Goal: Register for event/course

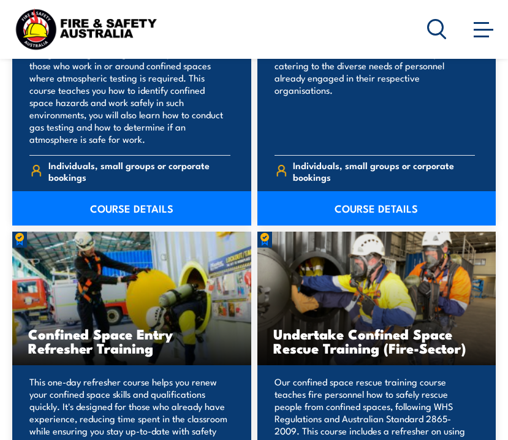
scroll to position [1432, 0]
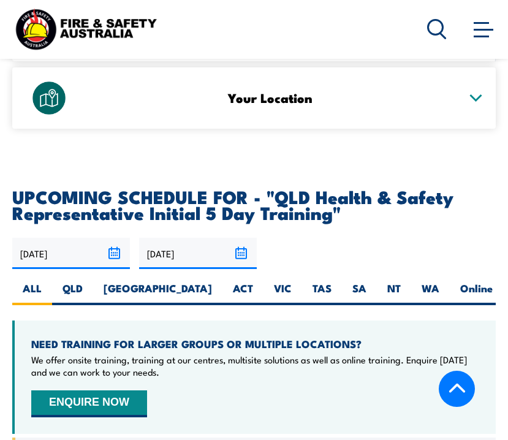
scroll to position [2307, 0]
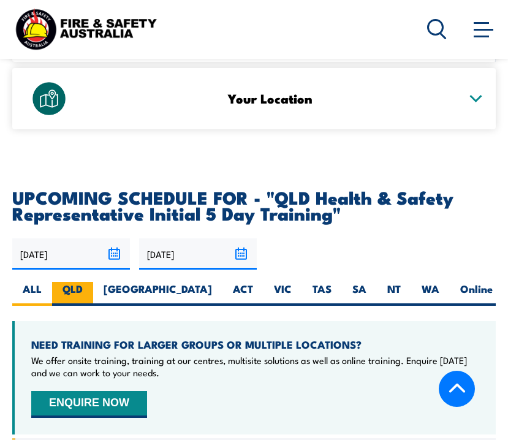
click at [75, 282] on label "QLD" at bounding box center [72, 294] width 41 height 24
click at [83, 282] on input "QLD" at bounding box center [87, 286] width 8 height 8
radio input "true"
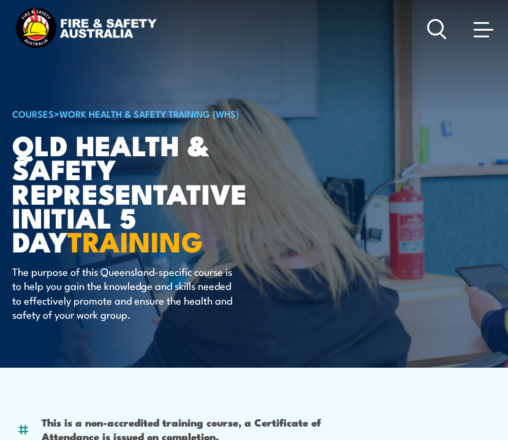
click at [436, 29] on icon at bounding box center [437, 29] width 20 height 20
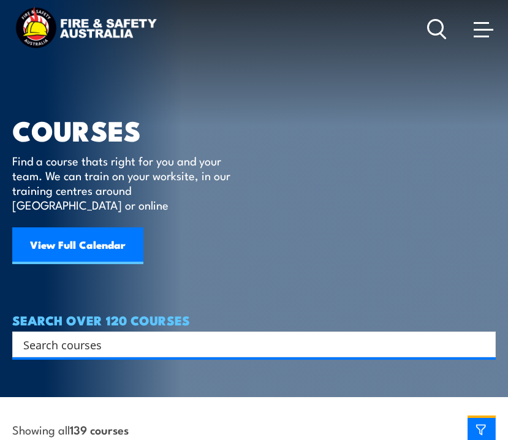
click at [203, 336] on input "Search input" at bounding box center [245, 344] width 445 height 18
paste input "RIIWHS204E"
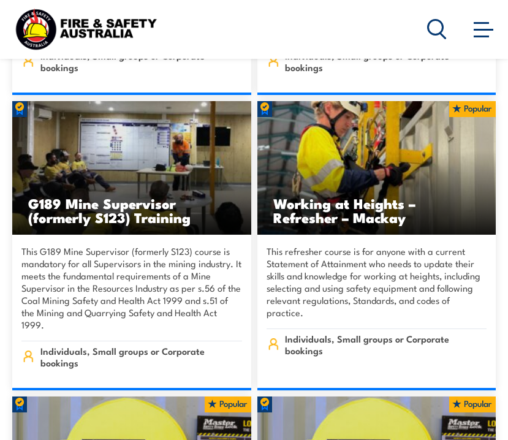
scroll to position [1187, 0]
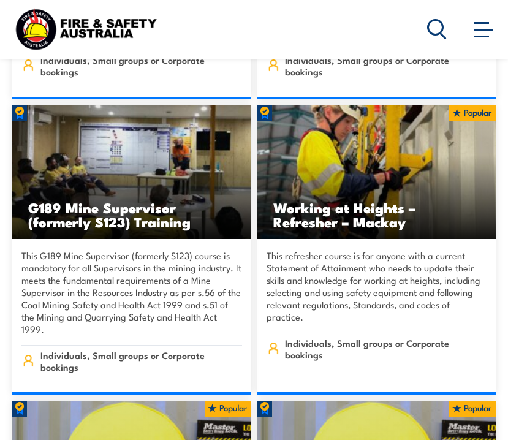
type input "RIIWHS204E"
click at [346, 214] on h3 "Working at Heights – Refresher – Mackay" at bounding box center [376, 214] width 207 height 28
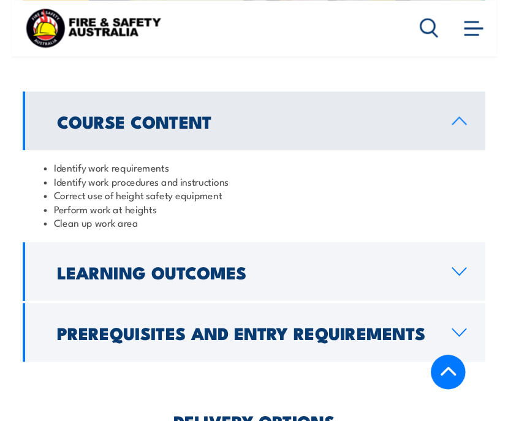
scroll to position [1182, 0]
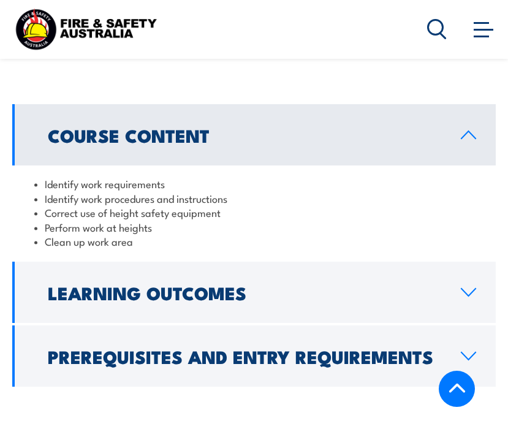
click at [303, 276] on link "Learning Outcomes" at bounding box center [253, 292] width 483 height 61
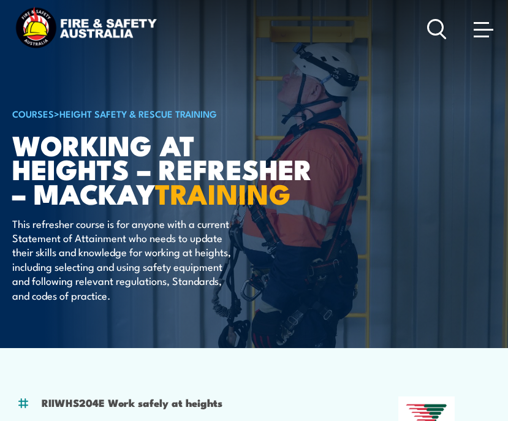
scroll to position [0, 0]
click at [435, 23] on icon at bounding box center [437, 29] width 20 height 20
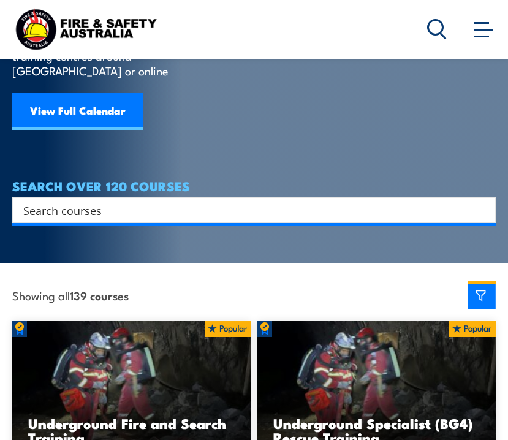
scroll to position [135, 0]
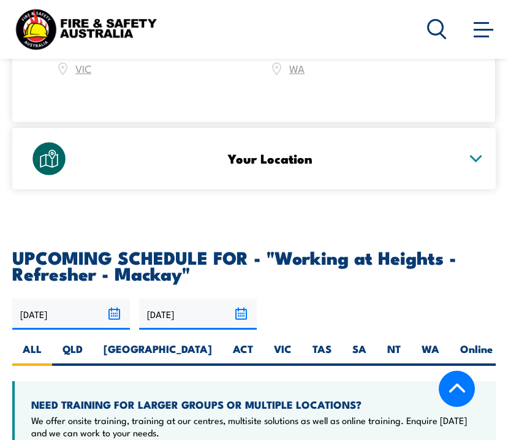
scroll to position [1927, 0]
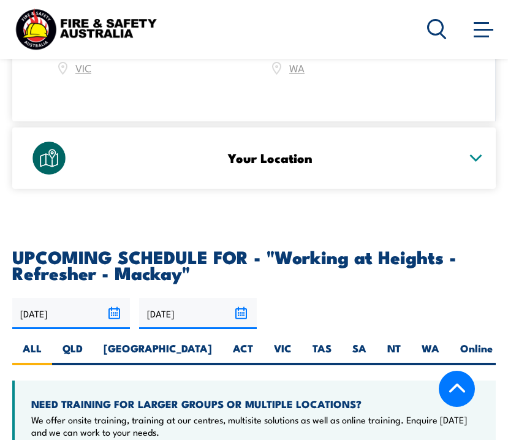
click at [312, 157] on h3 "Your Location" at bounding box center [269, 158] width 377 height 14
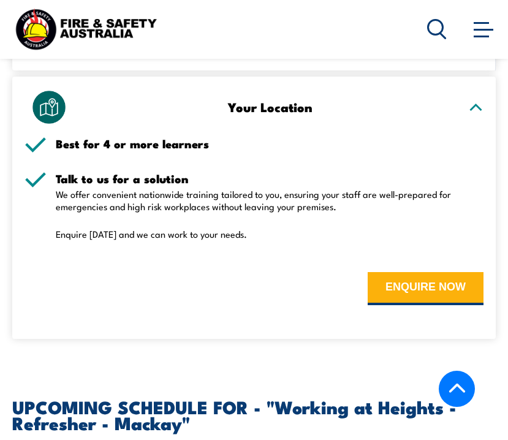
scroll to position [1751, 0]
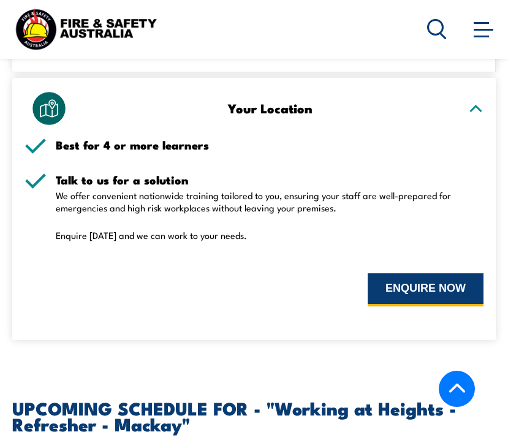
click at [445, 290] on button "ENQUIRE NOW" at bounding box center [426, 289] width 116 height 33
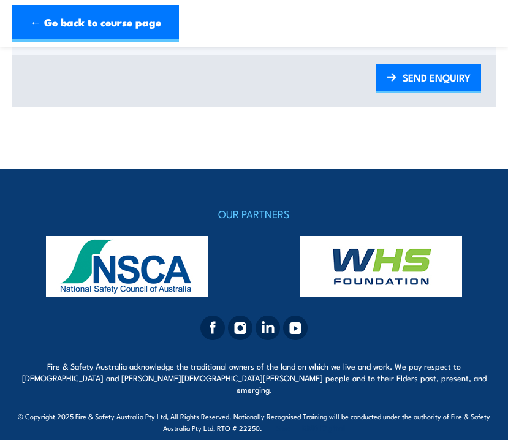
scroll to position [760, 0]
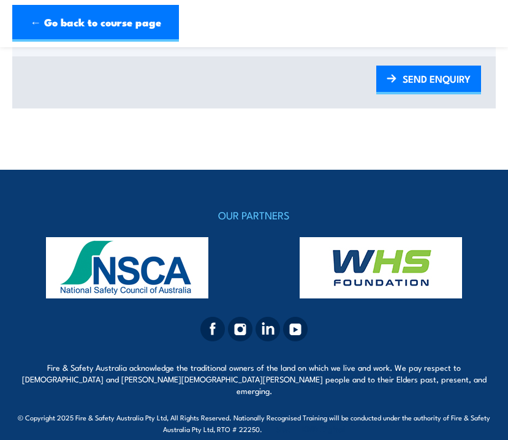
click at [88, 18] on link "← Go back to course page" at bounding box center [95, 23] width 167 height 37
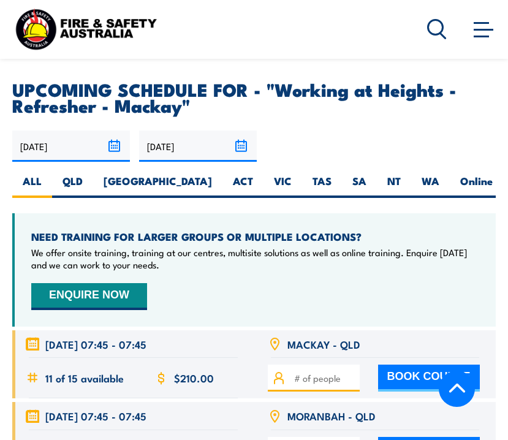
scroll to position [2099, 0]
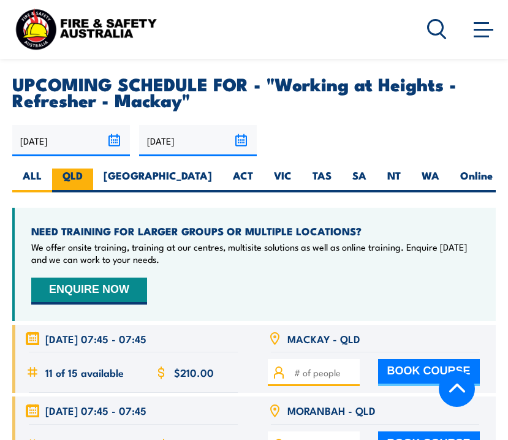
click at [66, 168] on label "QLD" at bounding box center [72, 180] width 41 height 24
click at [83, 168] on input "QLD" at bounding box center [87, 172] width 8 height 8
radio input "true"
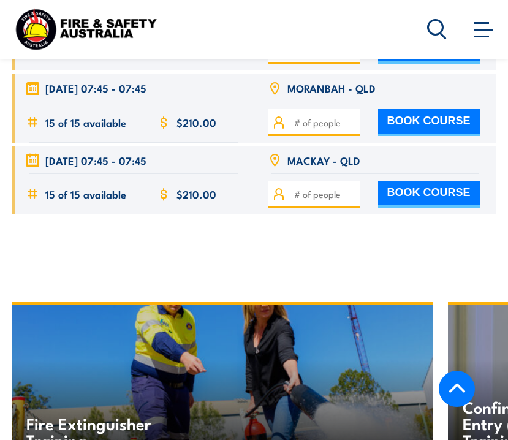
scroll to position [2825, 0]
